Goal: Information Seeking & Learning: Learn about a topic

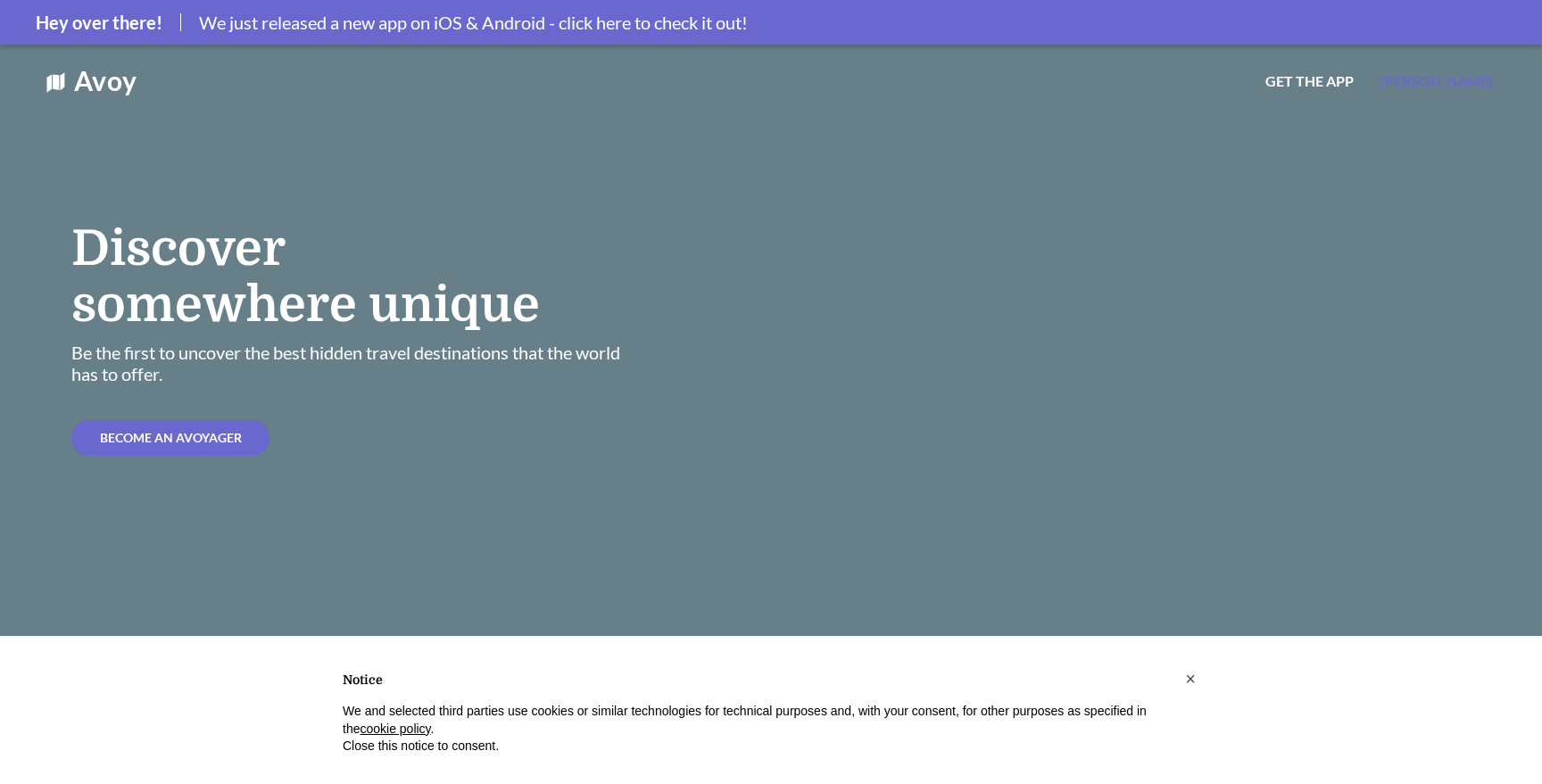
click at [1473, 83] on span "[PERSON_NAME]" at bounding box center [1437, 81] width 113 height 17
